Goal: Information Seeking & Learning: Learn about a topic

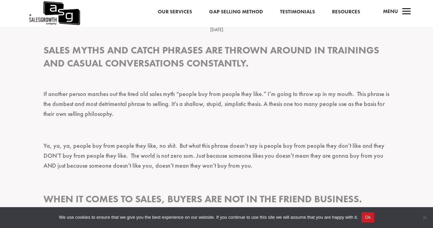
scroll to position [179, 0]
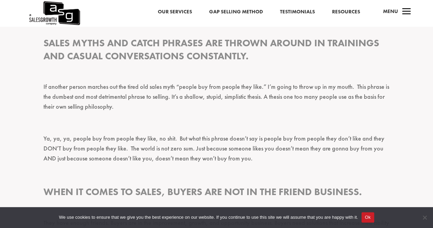
click at [104, 136] on p "Ya, ya, ya, people buy from people they like, no shit. But what this phrase doe…" at bounding box center [217, 152] width 347 height 36
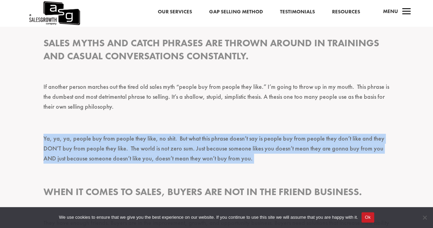
click at [104, 136] on p "Ya, ya, ya, people buy from people they like, no shit. But what this phrase doe…" at bounding box center [217, 152] width 347 height 36
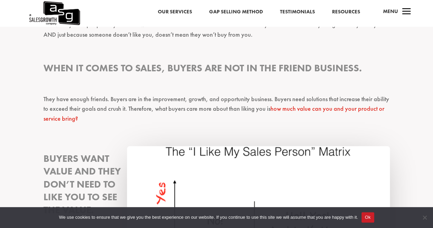
scroll to position [304, 0]
click at [106, 115] on p "They have enough friends. Buyers are in the improvement, growth, and opportunit…" at bounding box center [217, 112] width 347 height 36
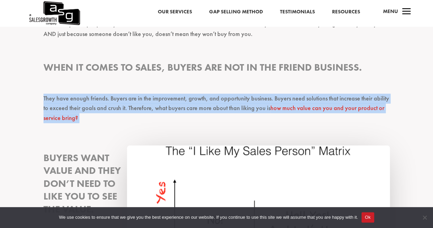
click at [106, 115] on p "They have enough friends. Buyers are in the improvement, growth, and opportunit…" at bounding box center [217, 112] width 347 height 36
click at [107, 112] on p "They have enough friends. Buyers are in the improvement, growth, and opportunit…" at bounding box center [217, 112] width 347 height 36
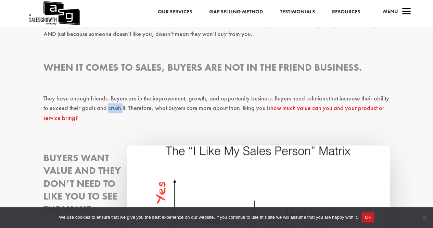
click at [107, 112] on p "They have enough friends. Buyers are in the improvement, growth, and opportunit…" at bounding box center [217, 112] width 347 height 36
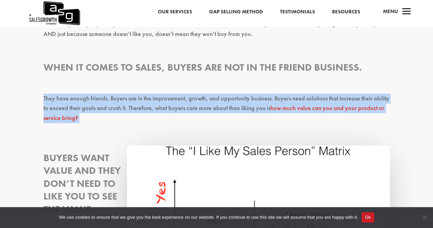
click at [107, 112] on p "They have enough friends. Buyers are in the improvement, growth, and opportunit…" at bounding box center [217, 112] width 347 height 36
click at [108, 111] on p "They have enough friends. Buyers are in the improvement, growth, and opportunit…" at bounding box center [217, 112] width 347 height 36
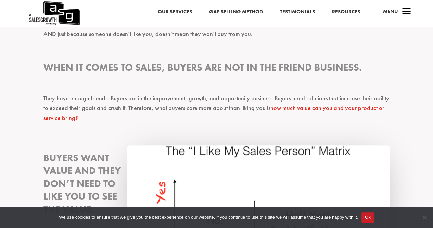
click at [104, 110] on p "They have enough friends. Buyers are in the improvement, growth, and opportunit…" at bounding box center [217, 112] width 347 height 36
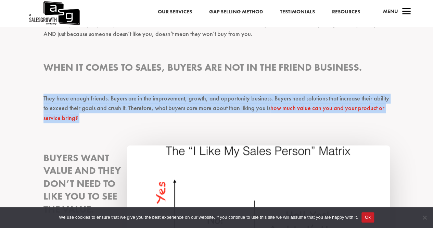
click at [104, 110] on p "They have enough friends. Buyers are in the improvement, growth, and opportunit…" at bounding box center [217, 112] width 347 height 36
click at [108, 109] on p "They have enough friends. Buyers are in the improvement, growth, and opportunit…" at bounding box center [217, 112] width 347 height 36
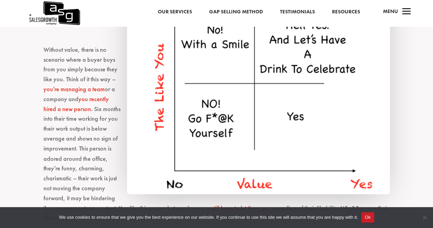
scroll to position [494, 0]
click at [86, 162] on p "Without value, there is no scenario where a buyer buys from you simply because …" at bounding box center [217, 137] width 347 height 184
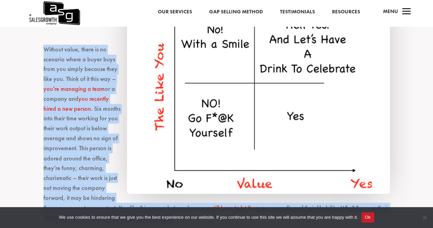
click at [86, 162] on p "Without value, there is no scenario where a buyer buys from you simply because …" at bounding box center [217, 137] width 347 height 184
click at [89, 161] on p "Without value, there is no scenario where a buyer buys from you simply because …" at bounding box center [217, 137] width 347 height 184
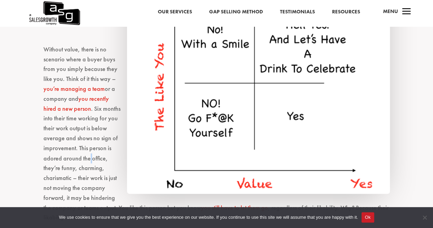
click at [89, 161] on p "Without value, there is no scenario where a buyer buys from you simply because …" at bounding box center [217, 137] width 347 height 184
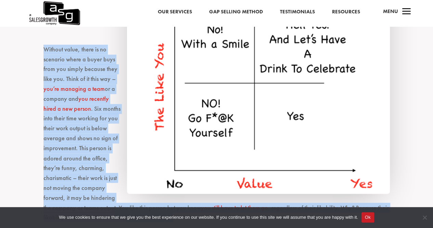
click at [89, 161] on p "Without value, there is no scenario where a buyer buys from you simply because …" at bounding box center [217, 137] width 347 height 184
click at [92, 160] on p "Without value, there is no scenario where a buyer buys from you simply because …" at bounding box center [217, 137] width 347 height 184
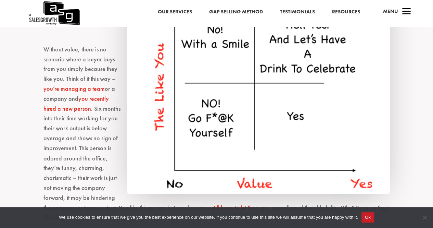
click at [103, 160] on p "Without value, there is no scenario where a buyer buys from you simply because …" at bounding box center [217, 137] width 347 height 184
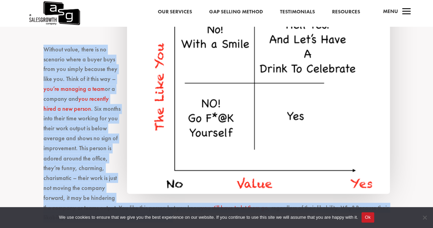
click at [103, 160] on p "Without value, there is no scenario where a buyer buys from you simply because …" at bounding box center [217, 137] width 347 height 184
click at [98, 164] on p "Without value, there is no scenario where a buyer buys from you simply because …" at bounding box center [217, 137] width 347 height 184
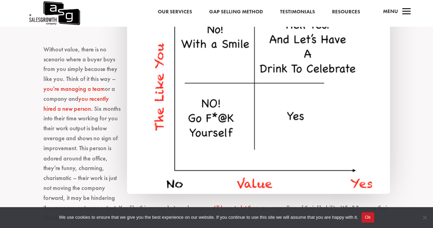
click at [98, 162] on p "Without value, there is no scenario where a buyer buys from you simply because …" at bounding box center [217, 137] width 347 height 184
click at [98, 170] on p "Without value, there is no scenario where a buyer buys from you simply because …" at bounding box center [217, 137] width 347 height 184
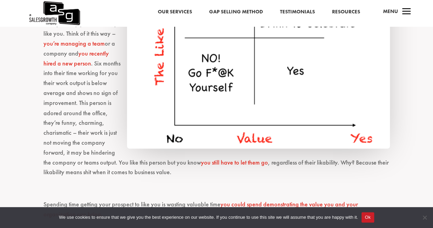
scroll to position [541, 0]
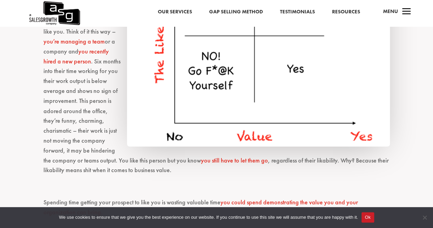
click at [98, 170] on p "Without value, there is no scenario where a buyer buys from you simply because …" at bounding box center [217, 89] width 347 height 184
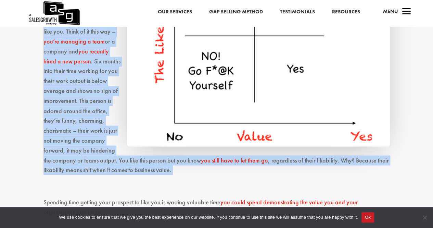
click at [98, 170] on p "Without value, there is no scenario where a buyer buys from you simply because …" at bounding box center [217, 89] width 347 height 184
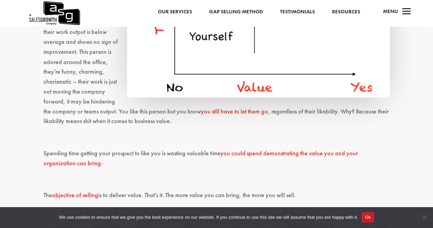
scroll to position [591, 0]
click at [95, 152] on p "Spending time getting your prospect to like you is wasting valuable time you co…" at bounding box center [217, 161] width 347 height 26
click at [96, 152] on p "Spending time getting your prospect to like you is wasting valuable time you co…" at bounding box center [217, 161] width 347 height 26
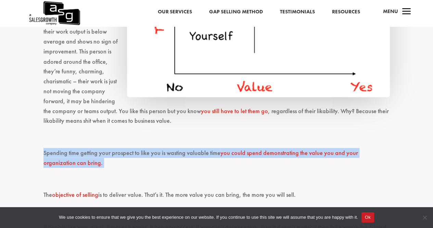
click at [96, 152] on p "Spending time getting your prospect to like you is wasting valuable time you co…" at bounding box center [217, 161] width 347 height 26
click at [99, 152] on p "Spending time getting your prospect to like you is wasting valuable time you co…" at bounding box center [217, 161] width 347 height 26
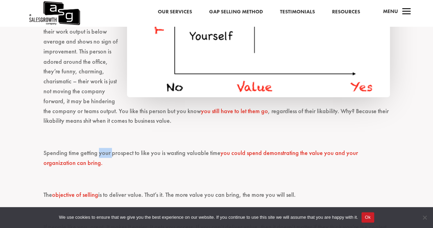
click at [99, 152] on p "Spending time getting your prospect to like you is wasting valuable time you co…" at bounding box center [217, 161] width 347 height 26
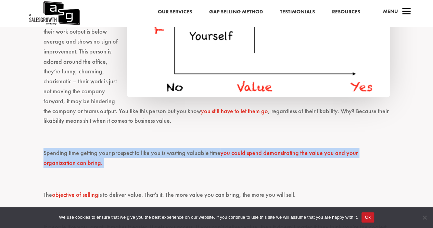
click at [99, 152] on p "Spending time getting your prospect to like you is wasting valuable time you co…" at bounding box center [217, 161] width 347 height 26
click at [100, 152] on p "Spending time getting your prospect to like you is wasting valuable time you co…" at bounding box center [217, 161] width 347 height 26
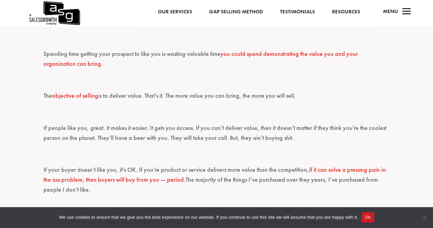
scroll to position [690, 0]
click at [114, 170] on p "If your buyer doesn’t like you, it’s OK. If you’re product or service delivers …" at bounding box center [217, 182] width 347 height 36
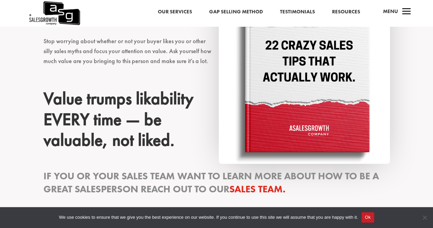
scroll to position [970, 0]
